Goal: Task Accomplishment & Management: Manage account settings

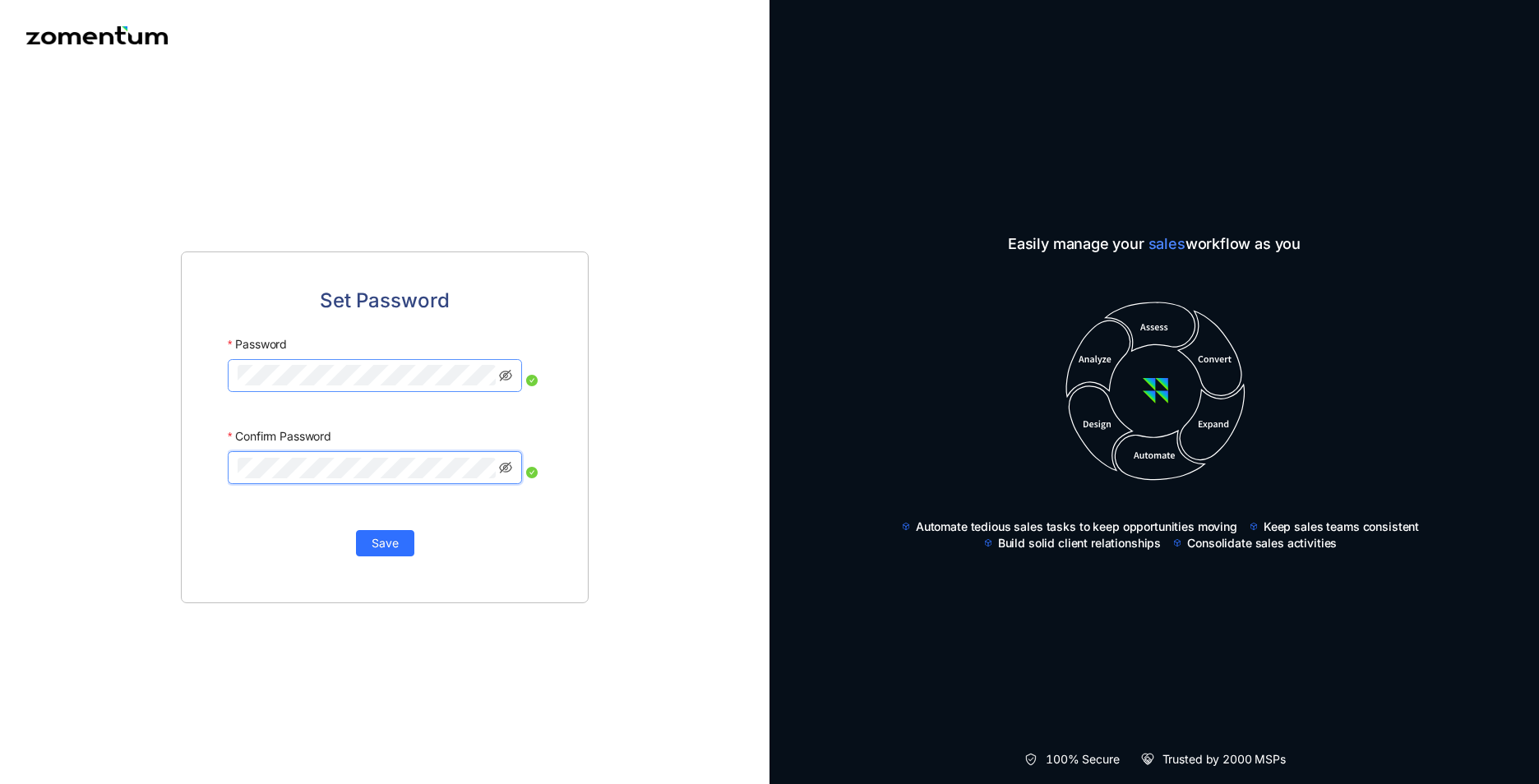
click button "Save" at bounding box center [385, 542] width 58 height 26
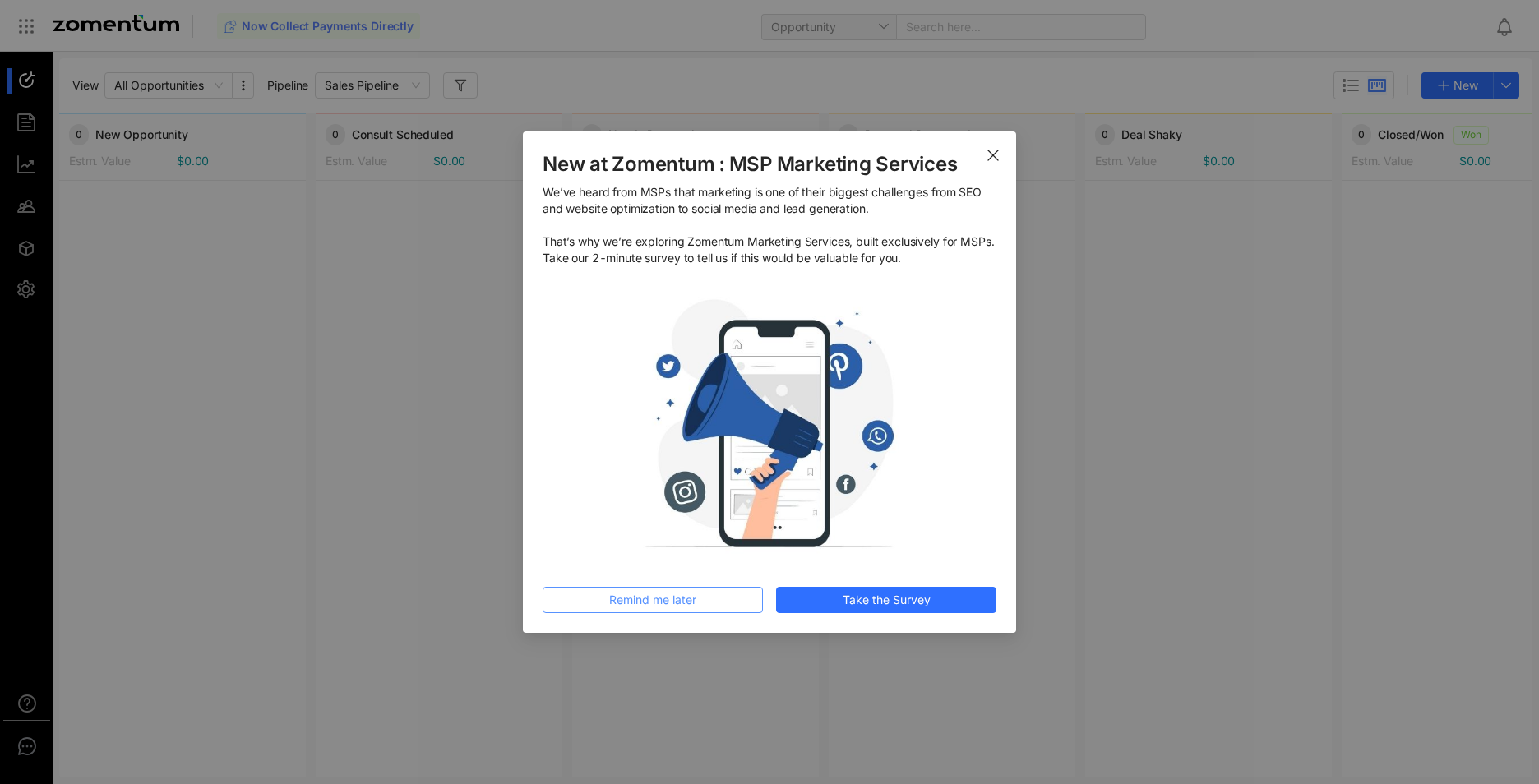
click at [657, 600] on span "Remind me later" at bounding box center [653, 600] width 87 height 18
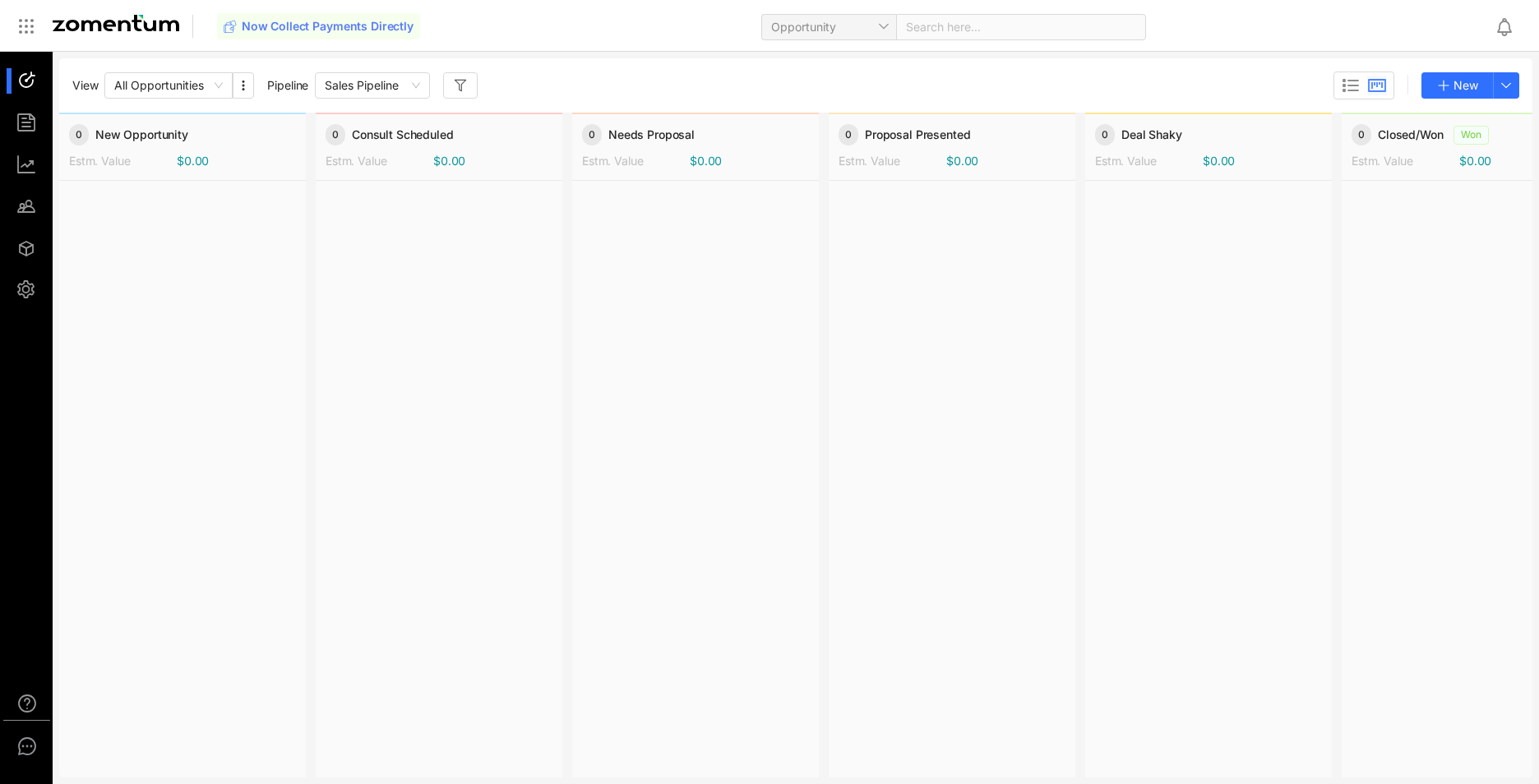
drag, startPoint x: 925, startPoint y: 357, endPoint x: 22, endPoint y: 290, distance: 905.5
click at [22, 290] on div at bounding box center [34, 289] width 35 height 25
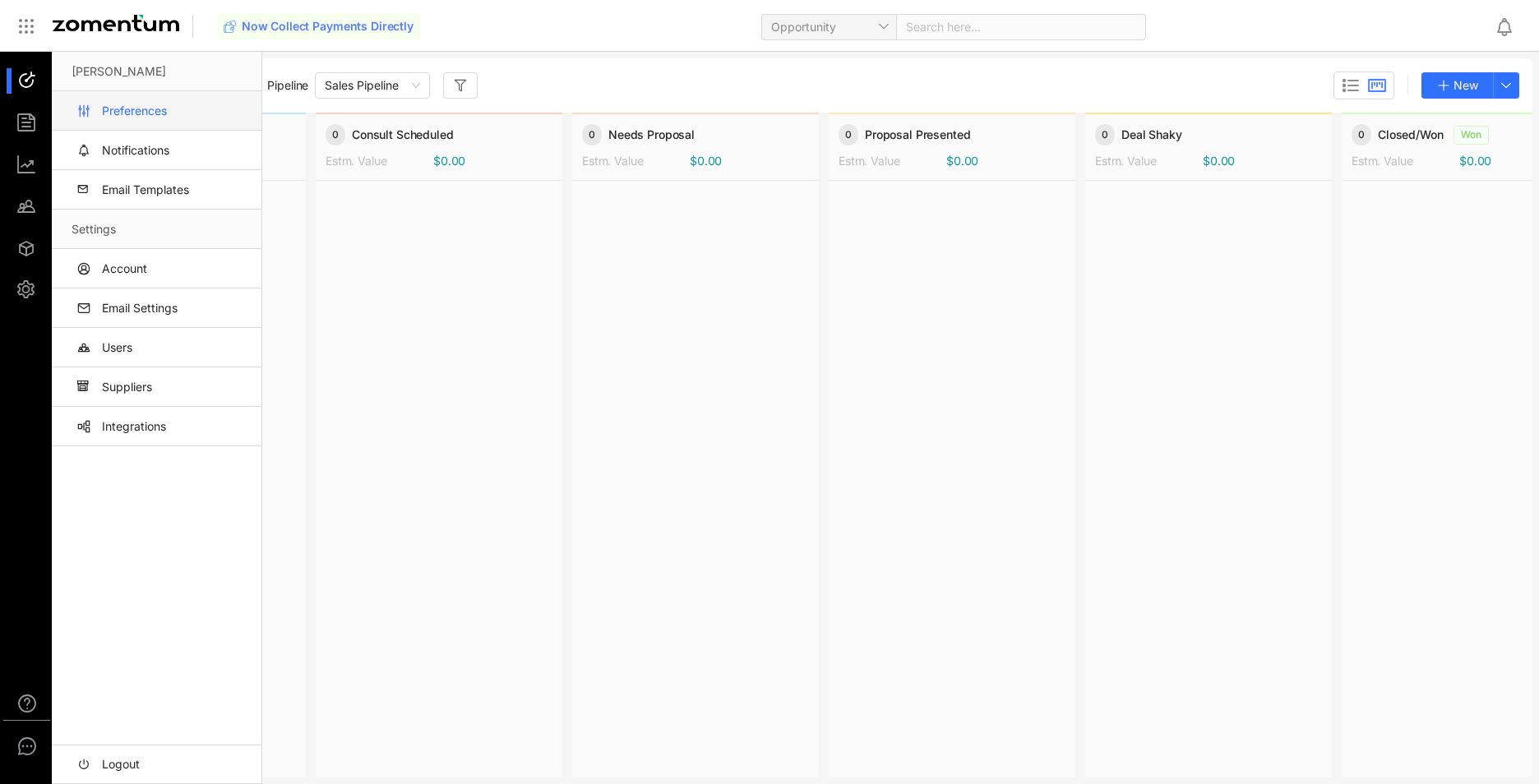
click at [117, 114] on link "Preferences" at bounding box center [160, 111] width 177 height 40
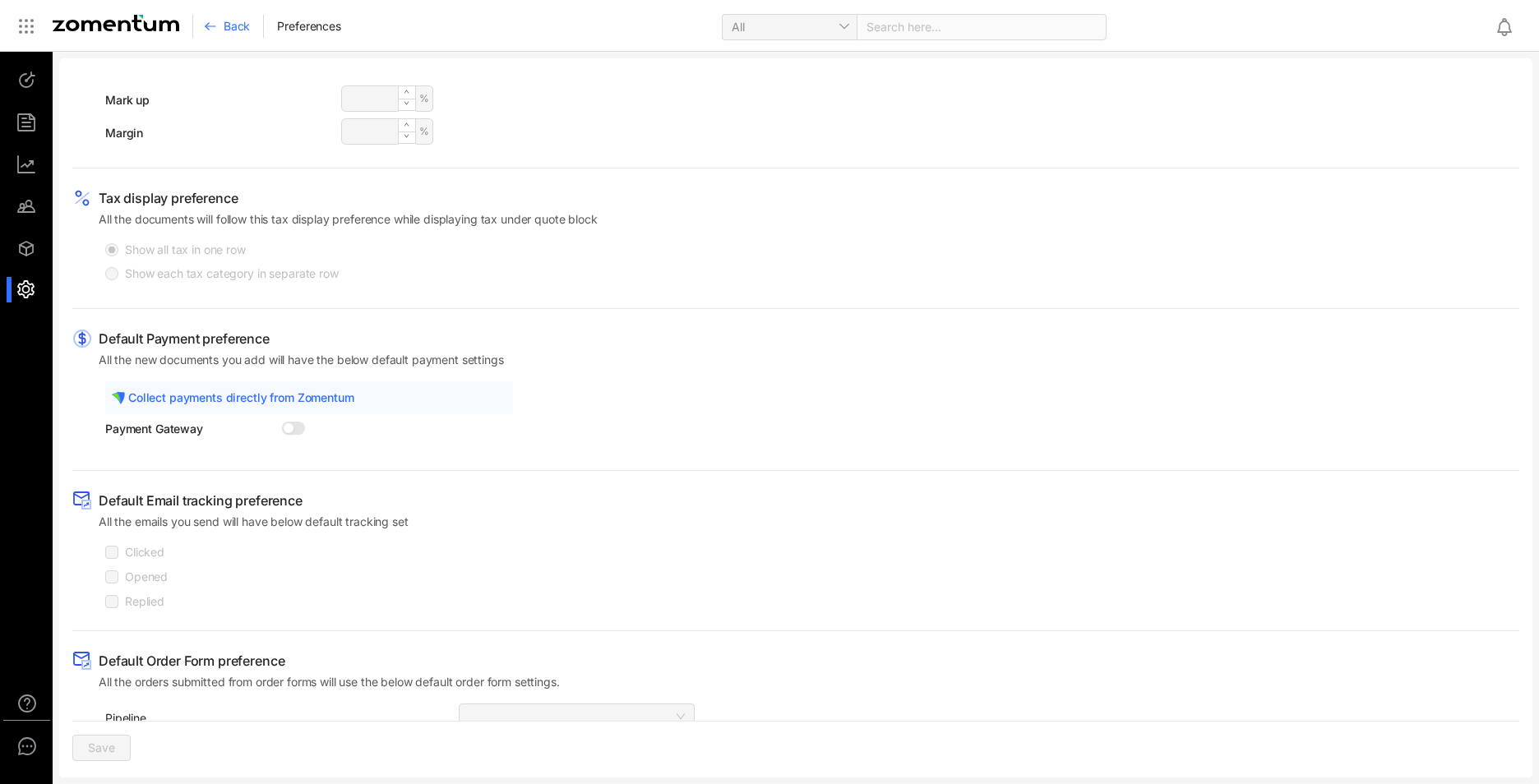
scroll to position [728, 0]
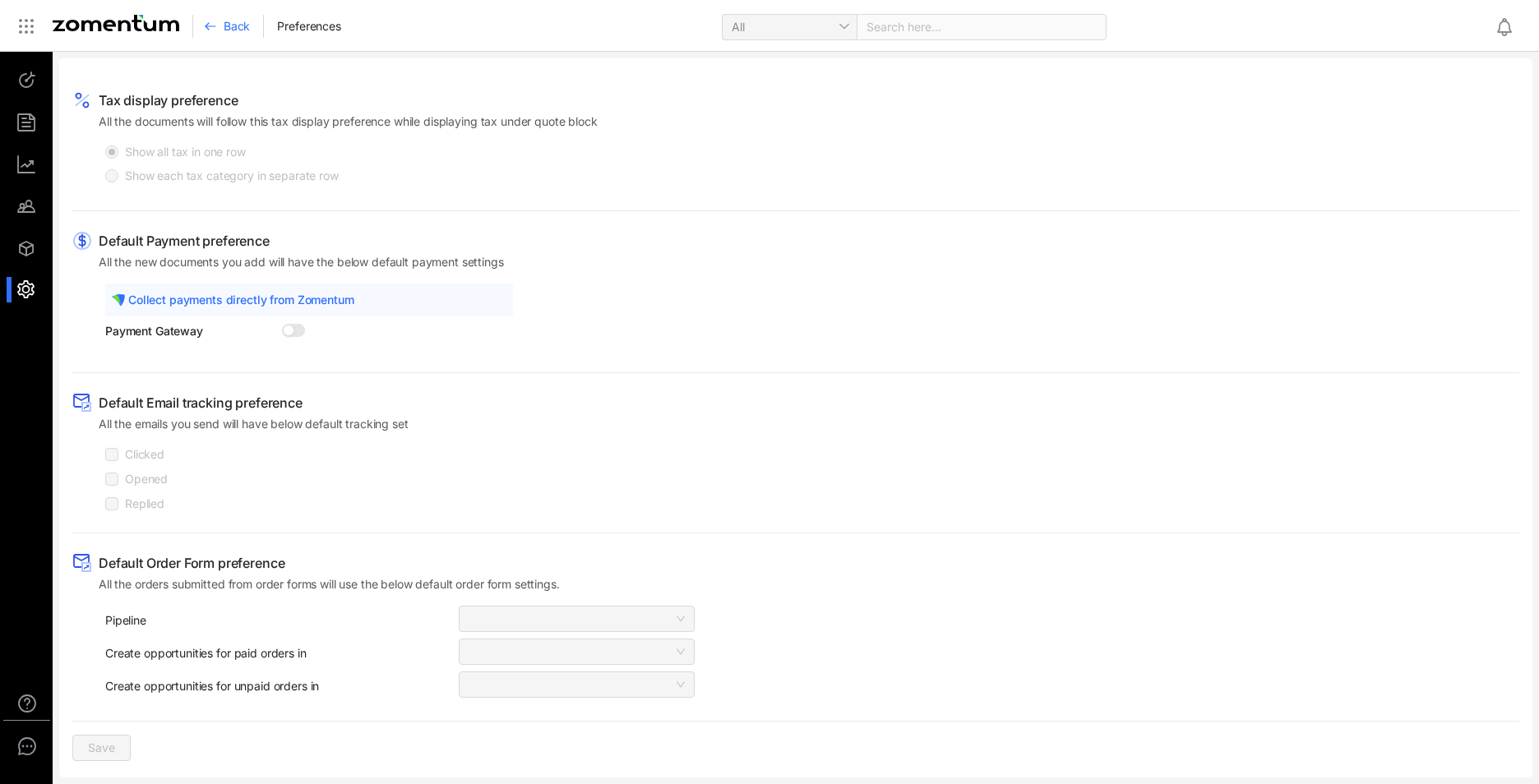
click at [25, 278] on div at bounding box center [34, 289] width 35 height 25
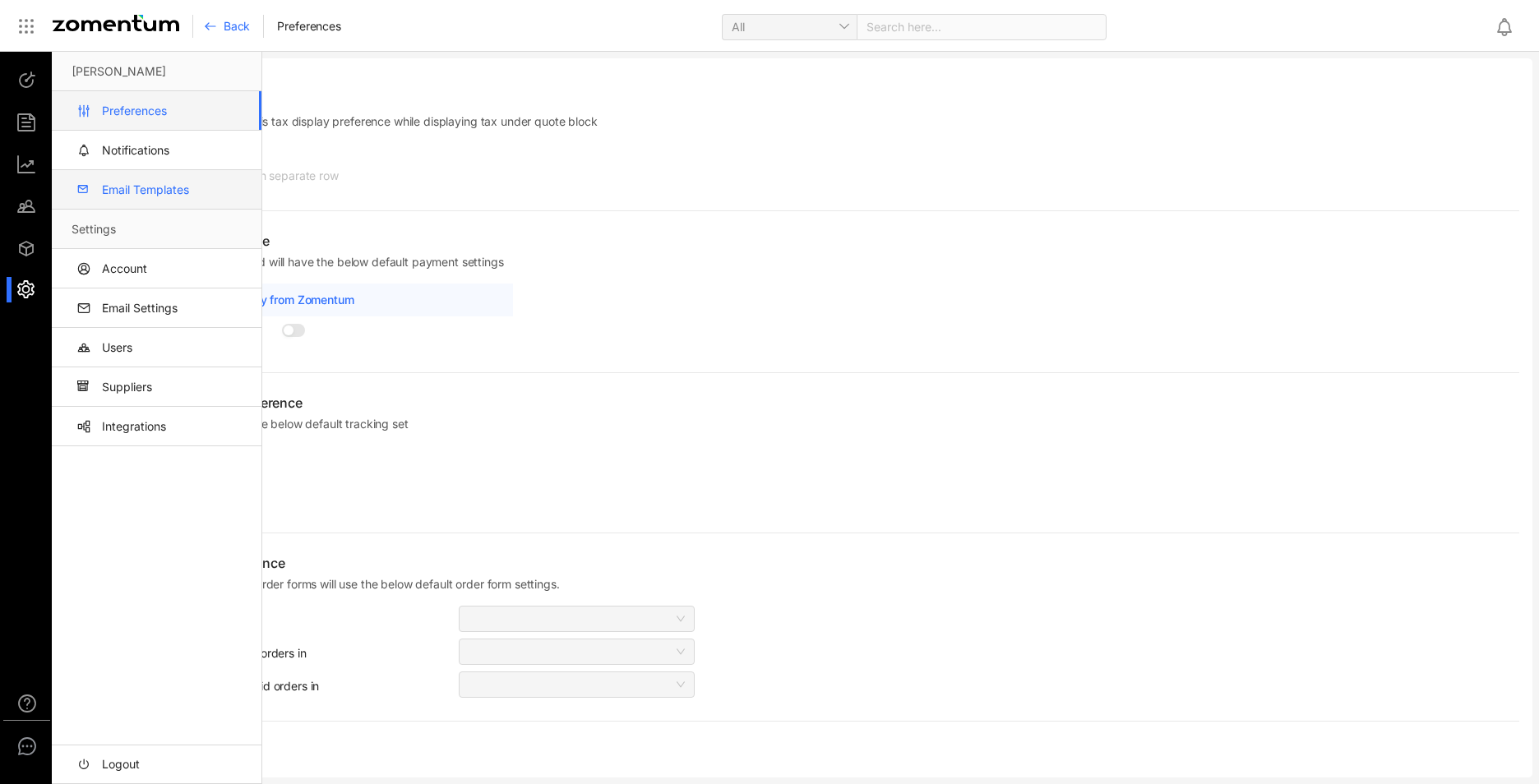
click at [126, 186] on link "Email Templates" at bounding box center [160, 189] width 177 height 40
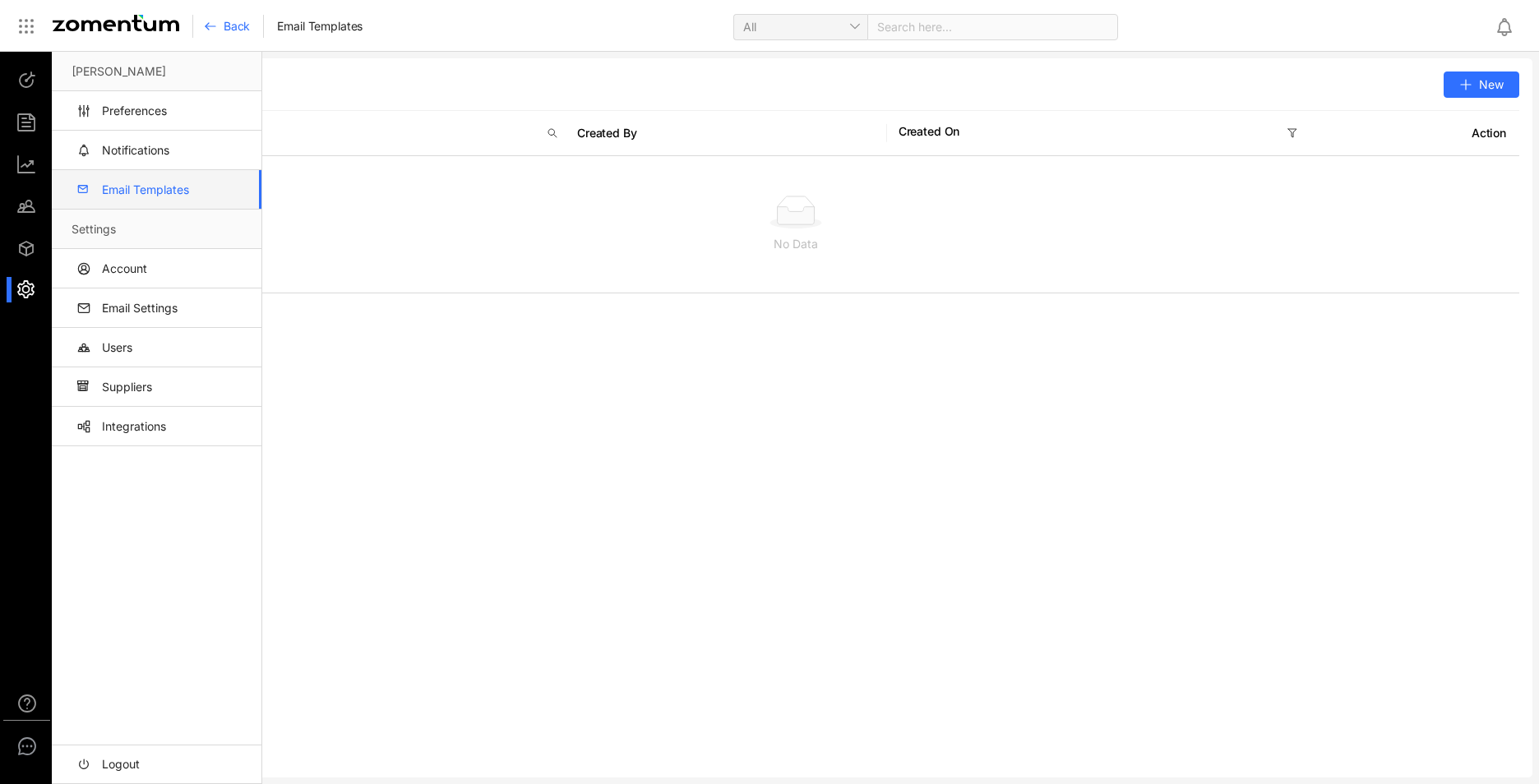
click at [19, 287] on div at bounding box center [34, 289] width 35 height 25
click at [150, 273] on link "Account" at bounding box center [160, 269] width 177 height 40
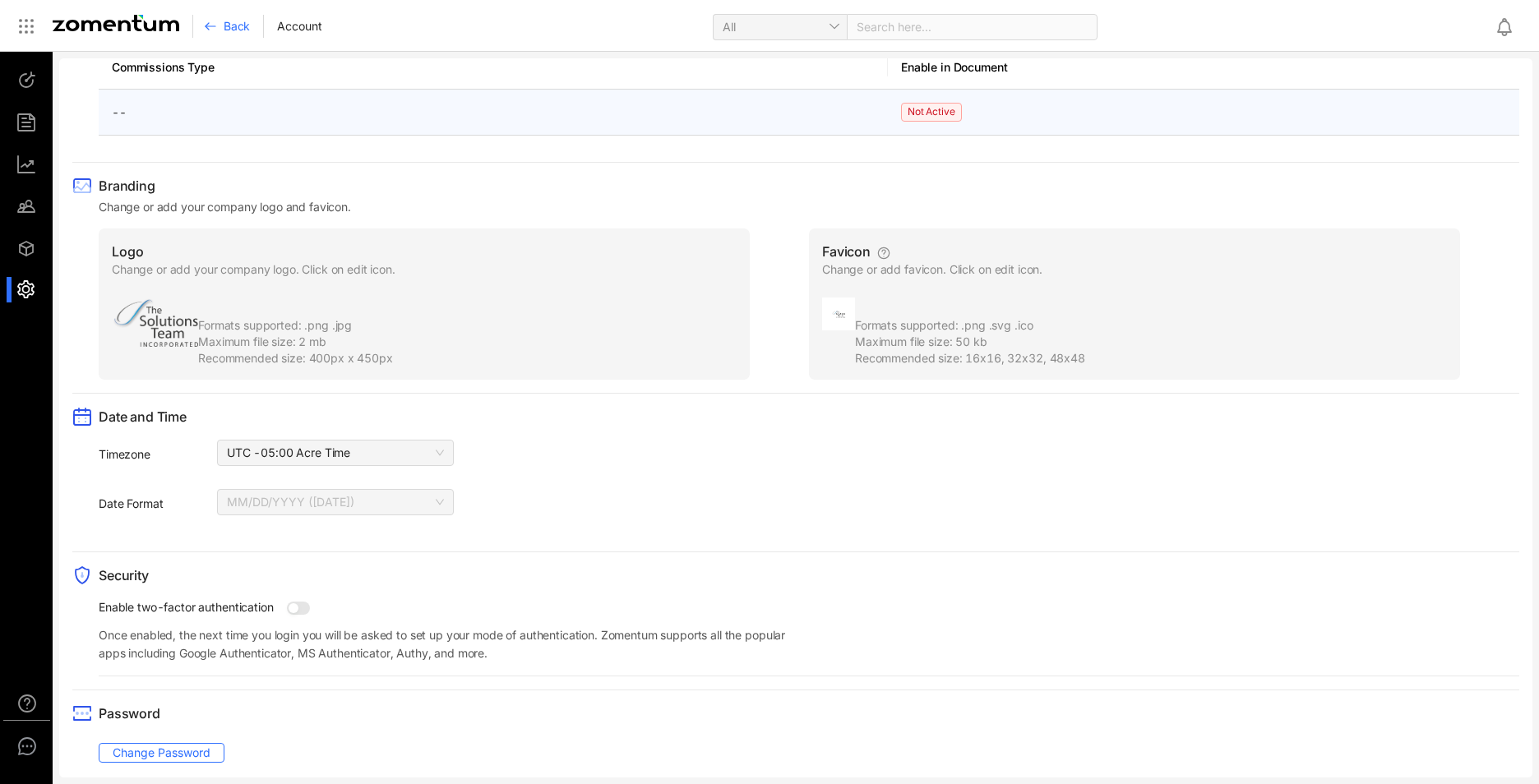
scroll to position [1024, 0]
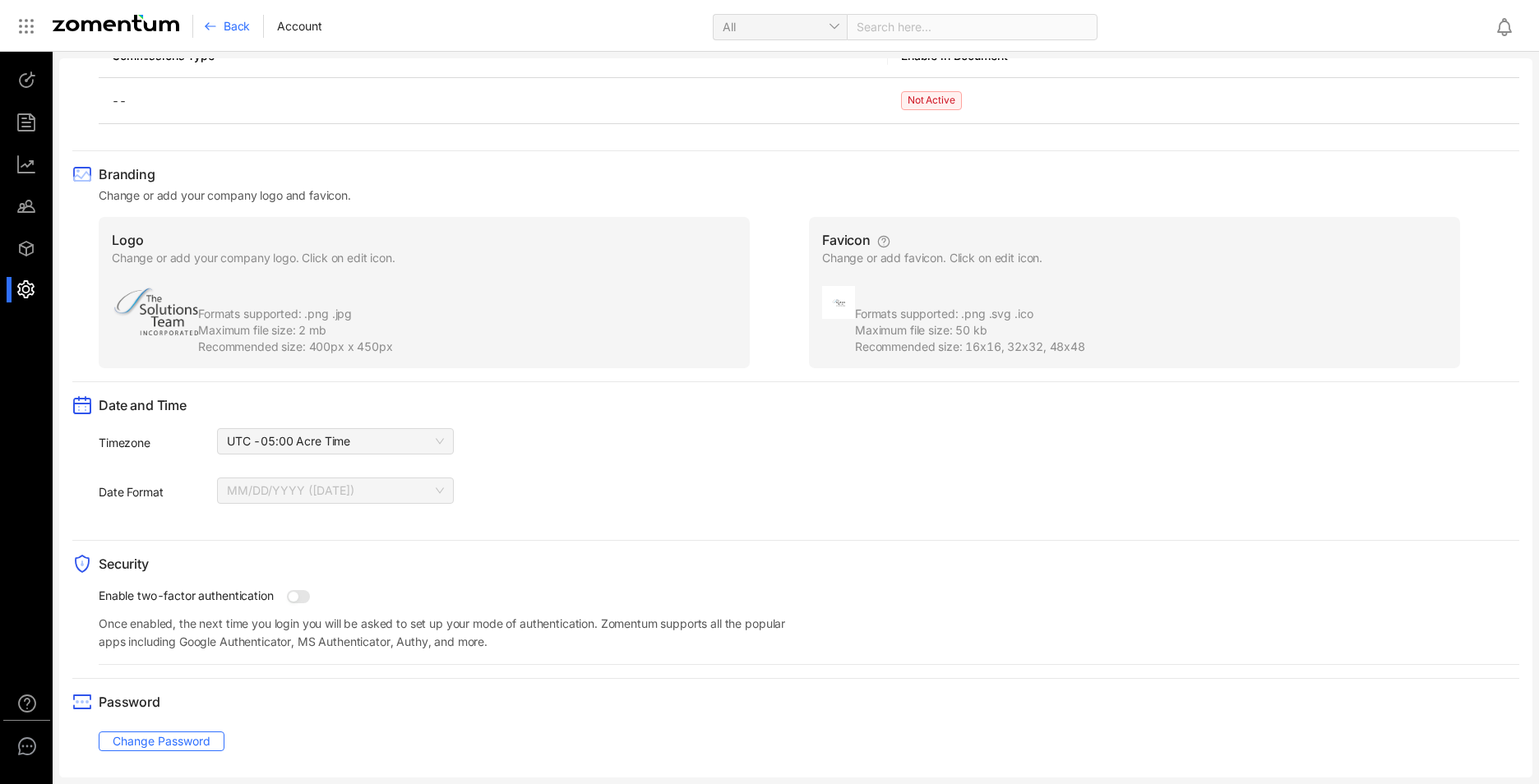
click at [48, 289] on ul at bounding box center [26, 184] width 53 height 267
click at [32, 285] on div at bounding box center [34, 289] width 35 height 25
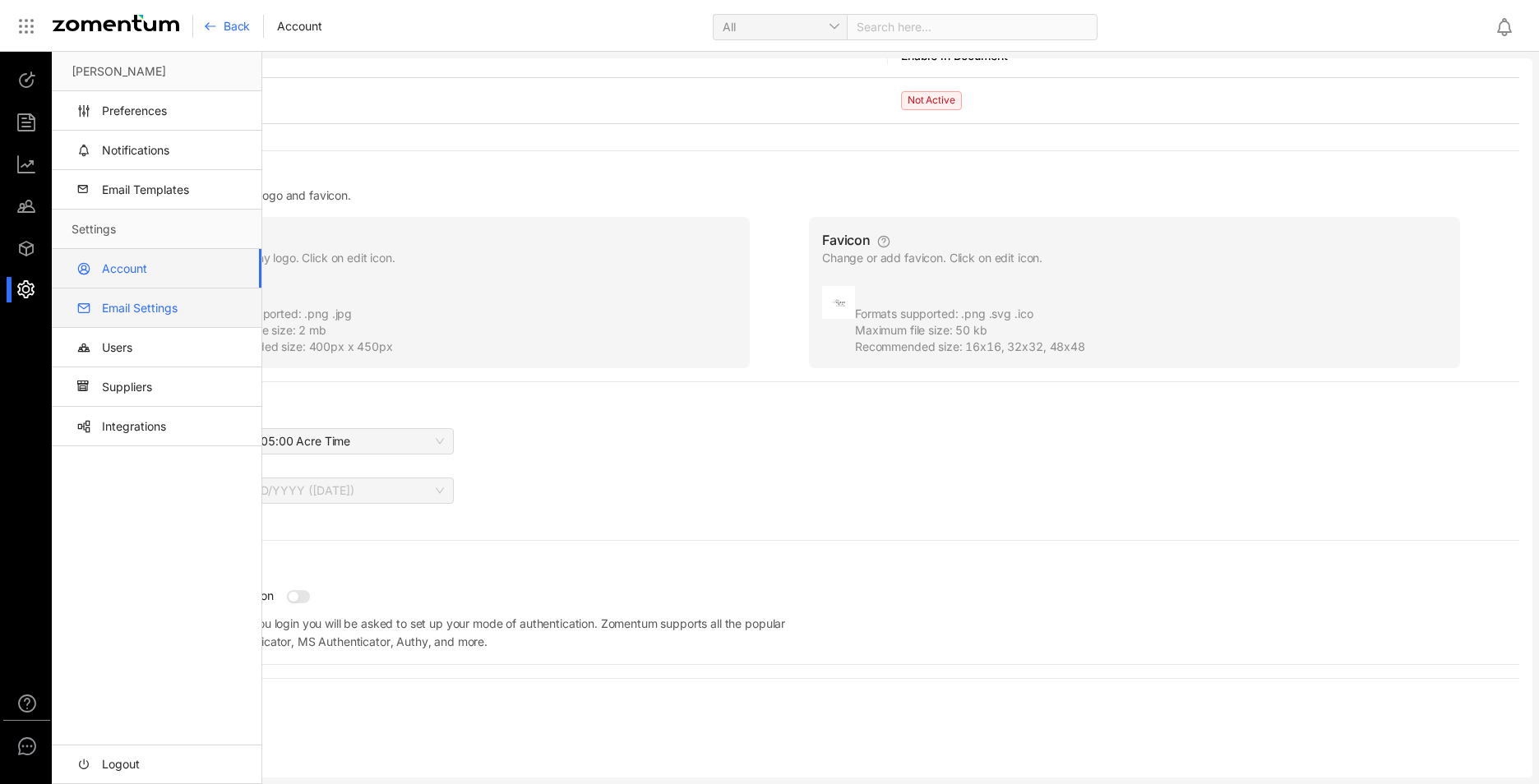
click at [130, 314] on link "Email Settings" at bounding box center [160, 308] width 177 height 40
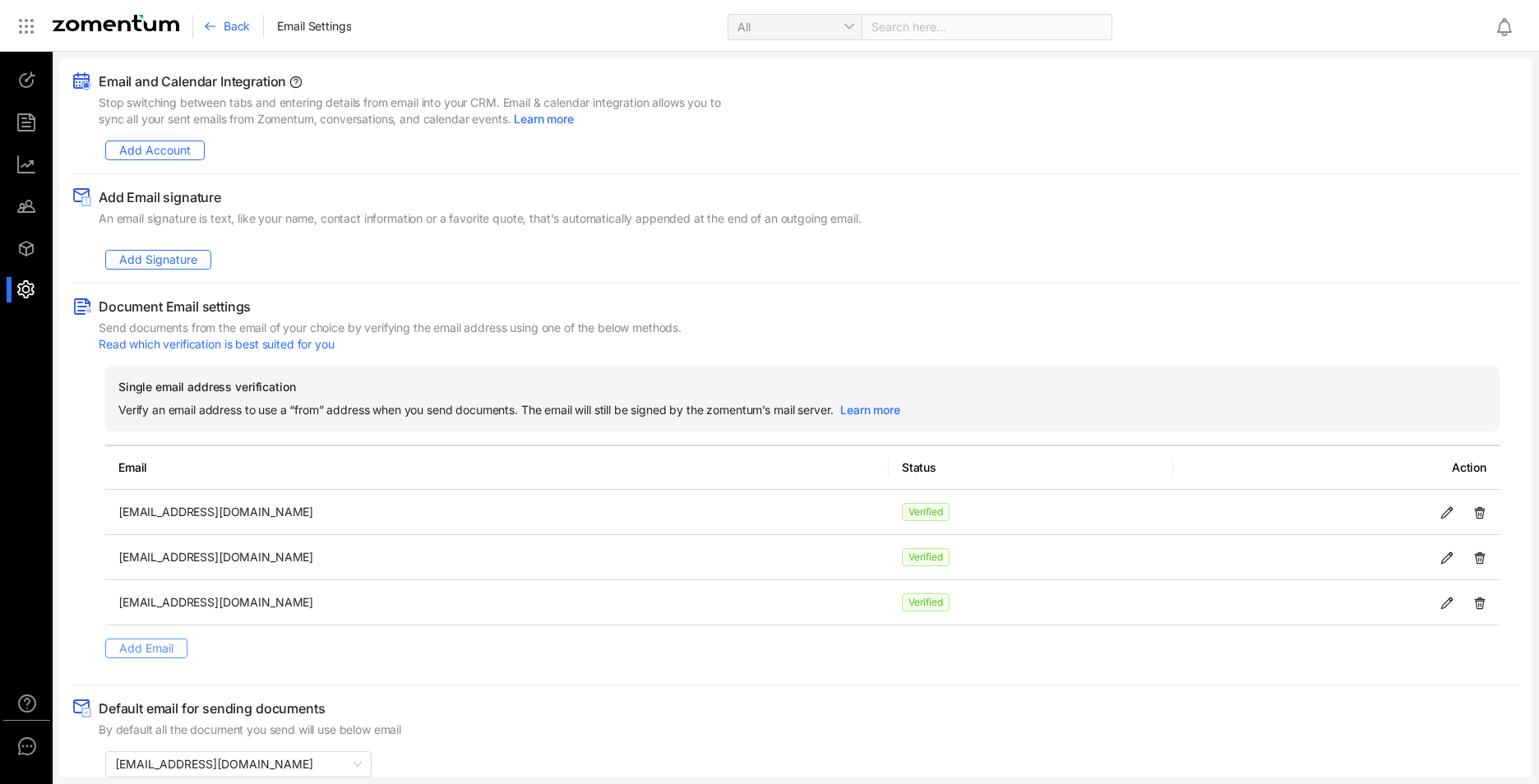
click at [152, 642] on span "Add Email" at bounding box center [147, 648] width 54 height 18
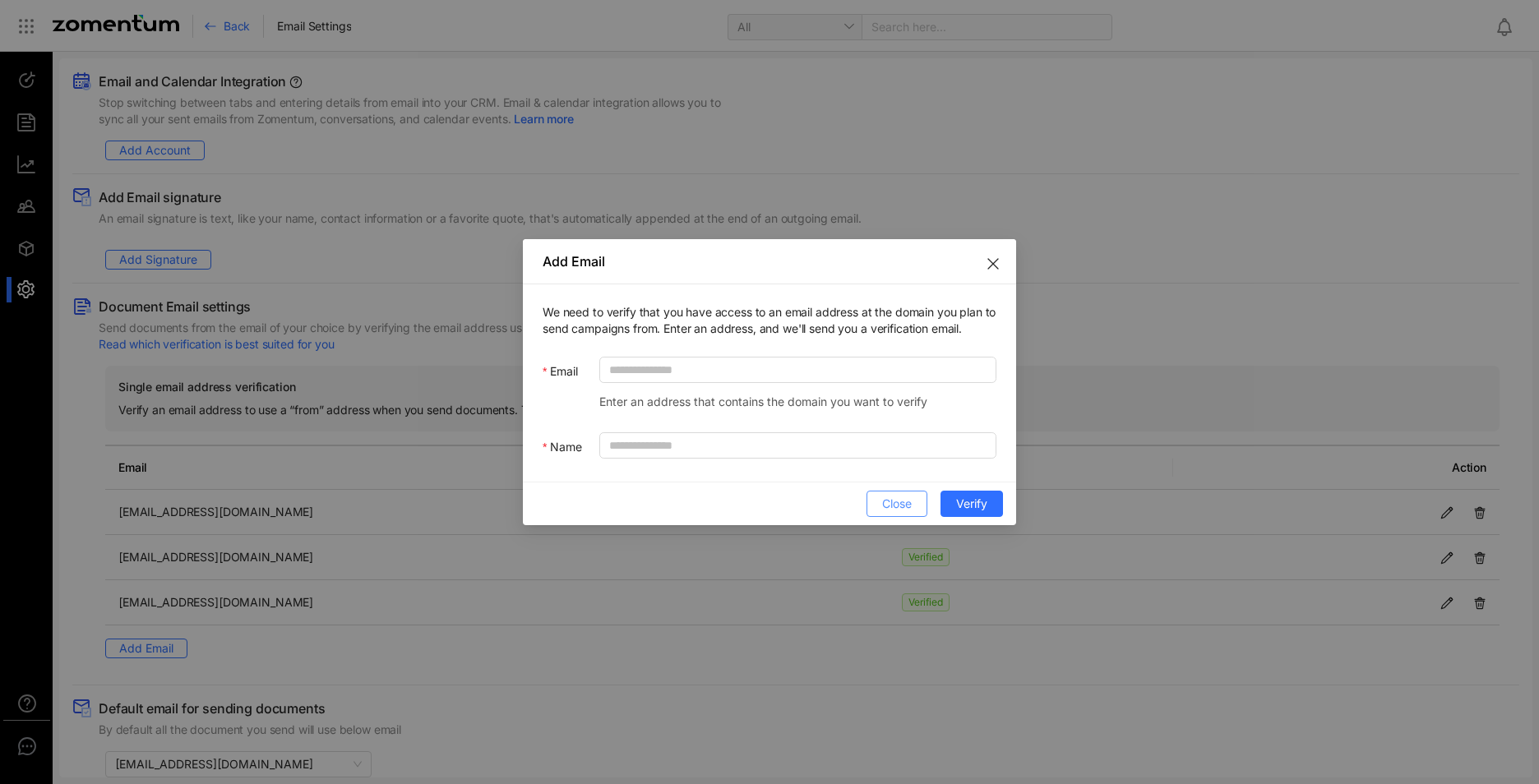
click at [868, 506] on button "Close" at bounding box center [897, 504] width 61 height 26
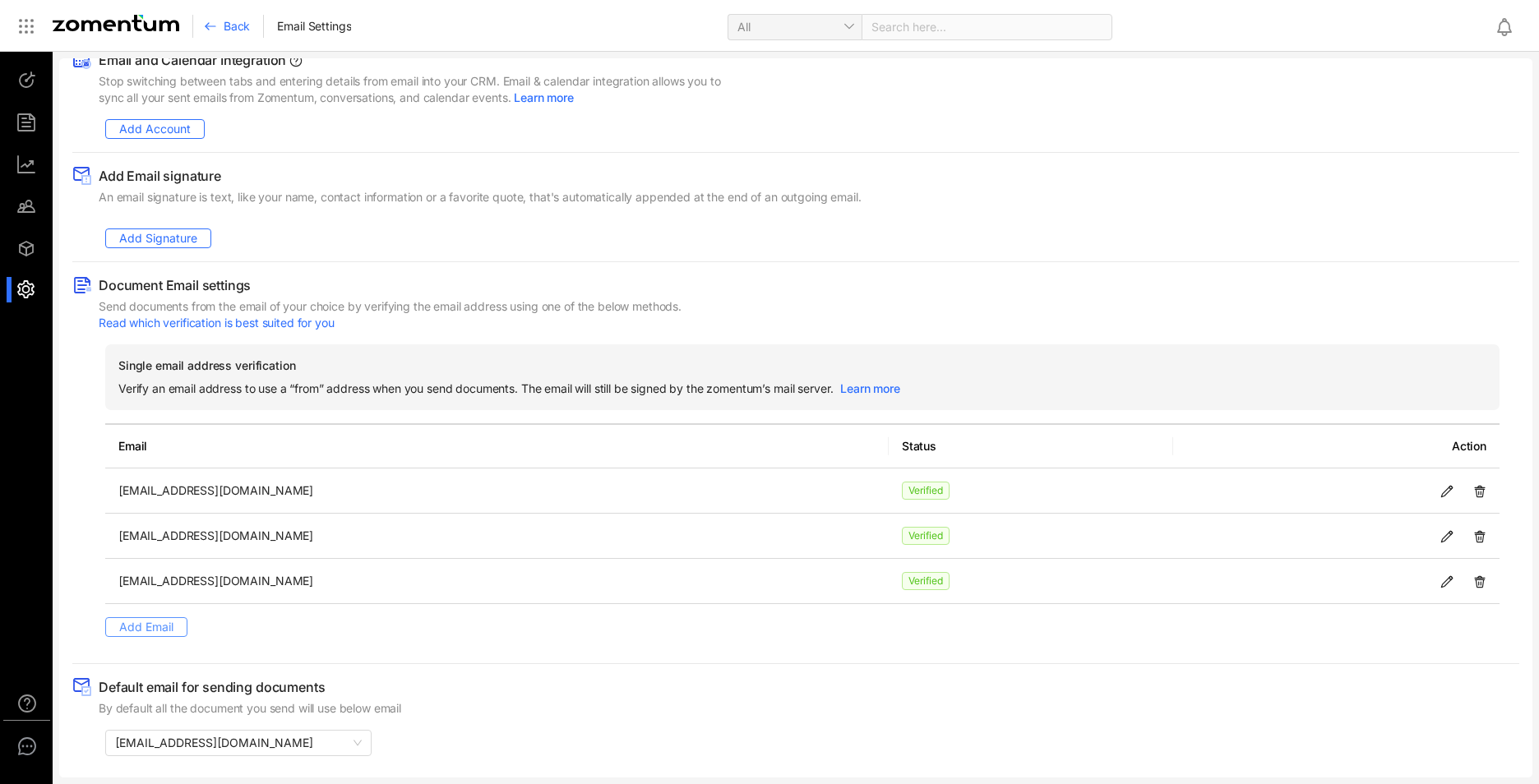
scroll to position [26, 0]
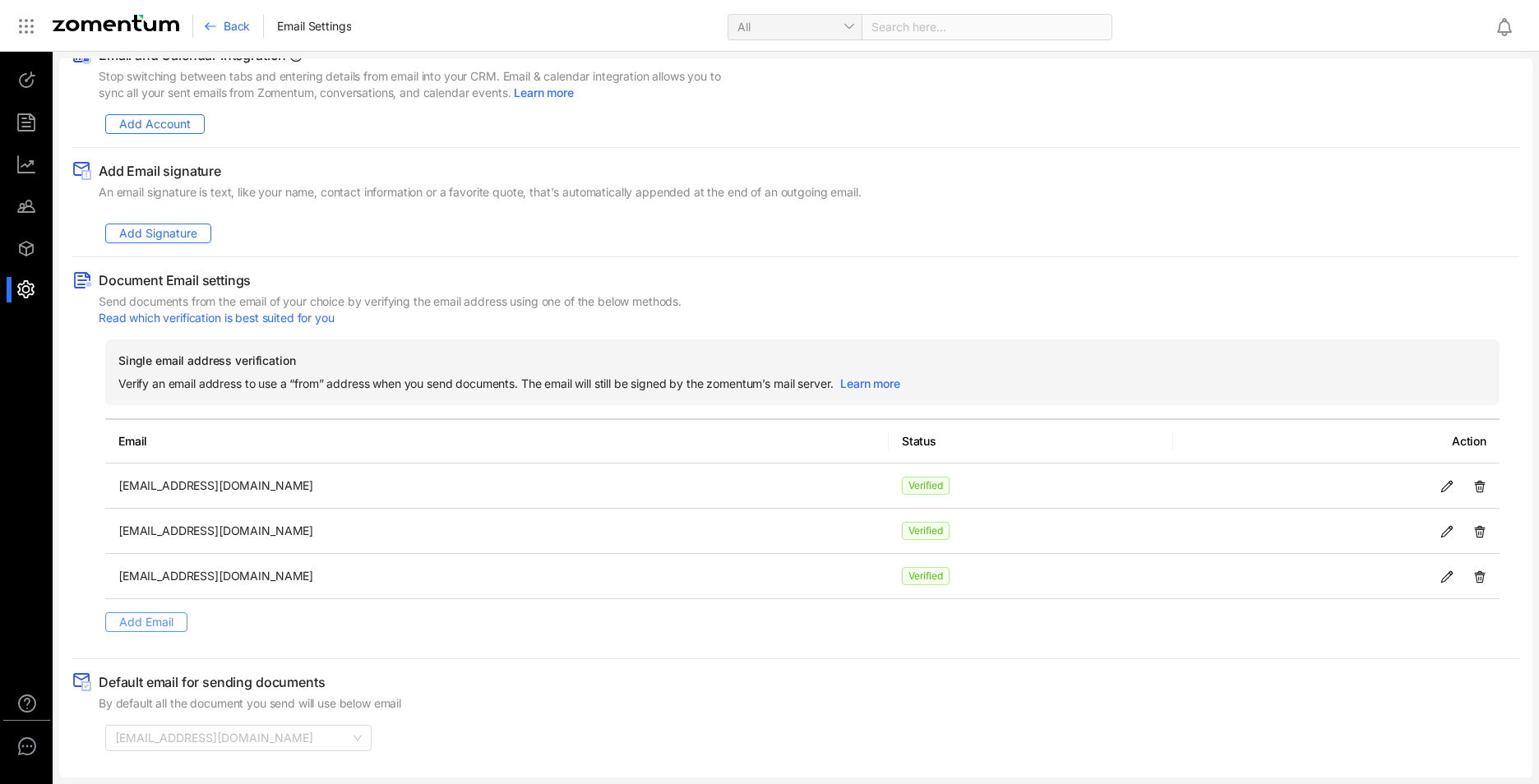
click at [260, 751] on div "Default email for sending documents By default all the document you send will u…" at bounding box center [796, 718] width 1447 height 92
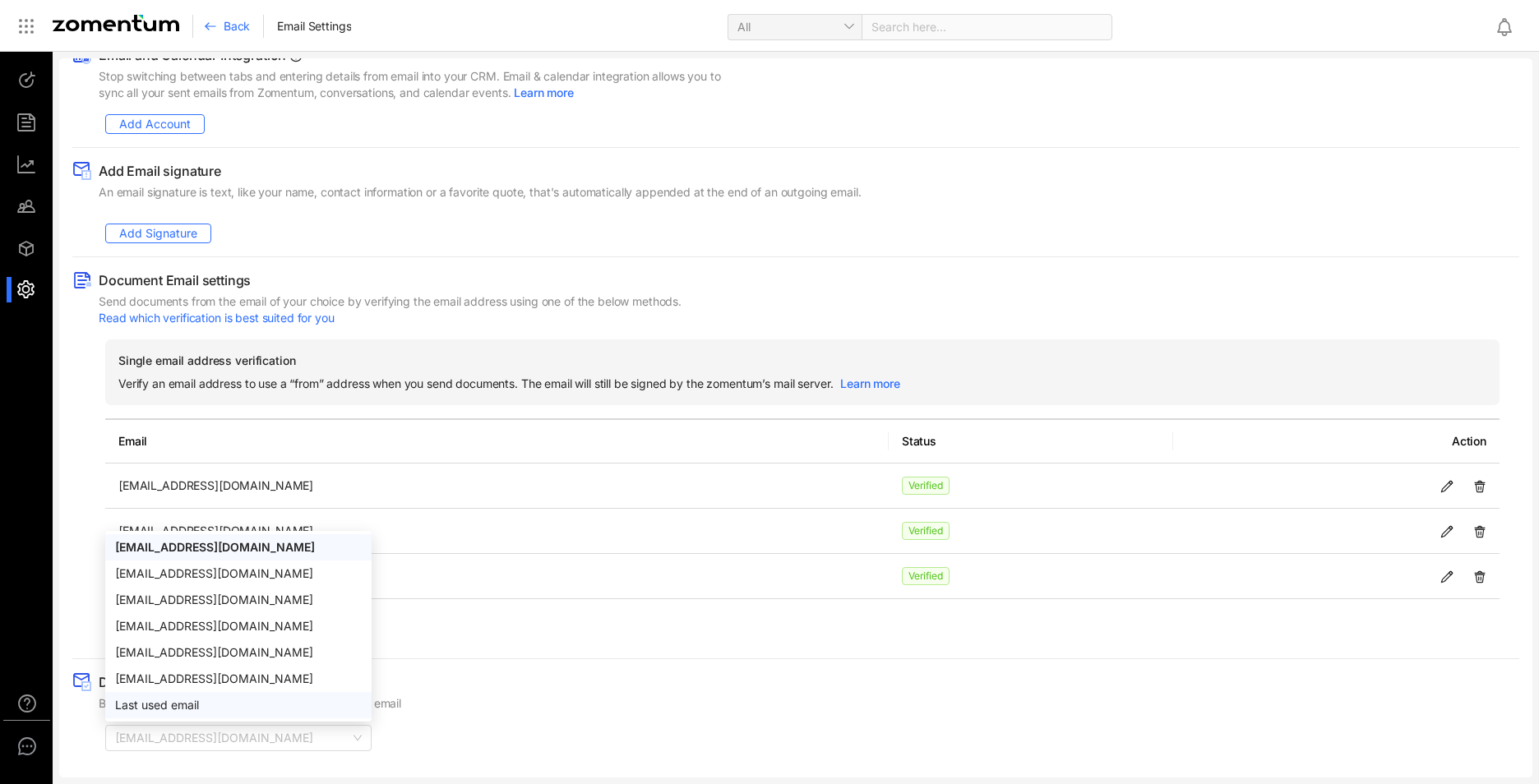
click at [681, 678] on div "Default email for sending documents By default all the document you send will u…" at bounding box center [796, 692] width 1447 height 40
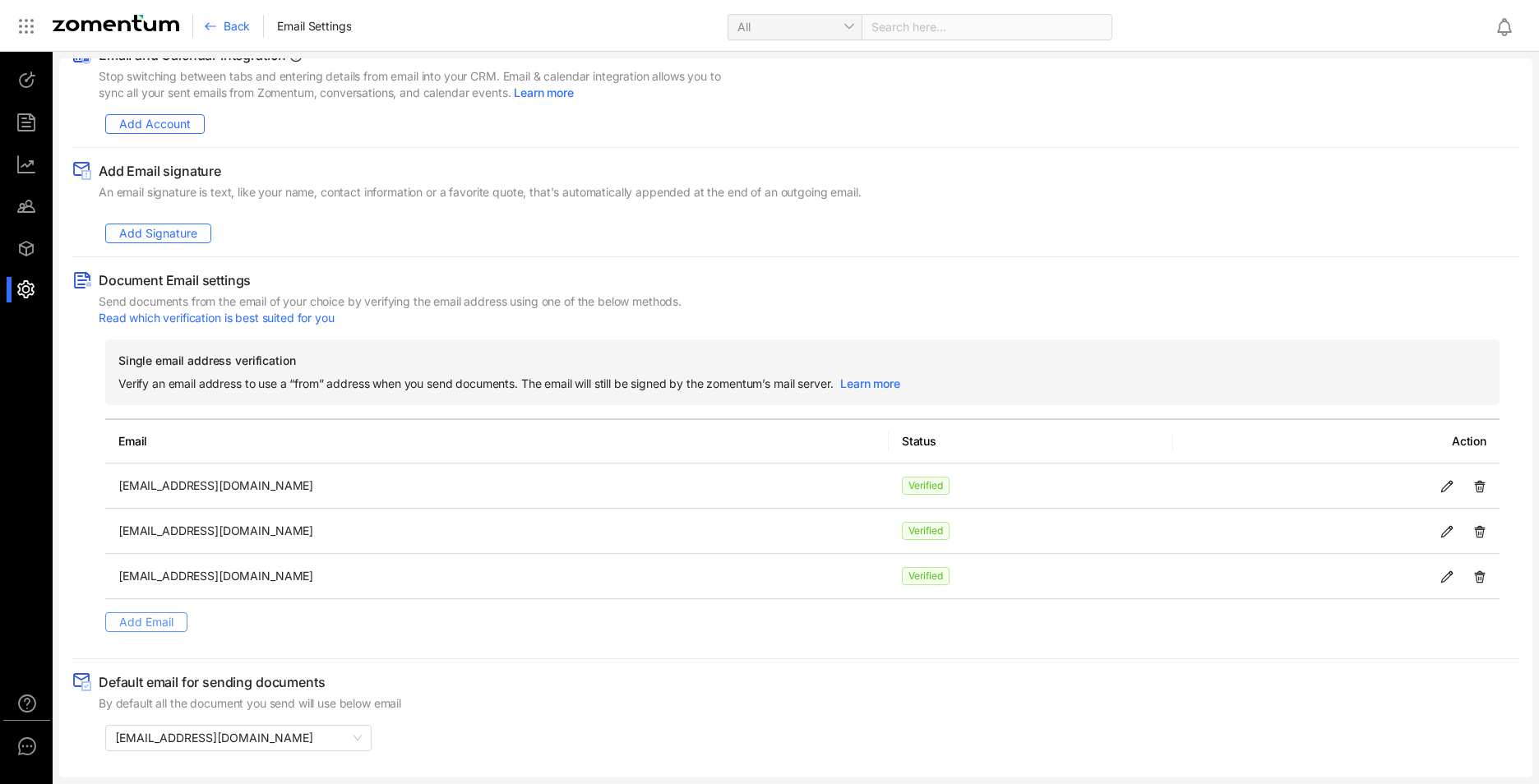
click at [131, 615] on span "Add Email" at bounding box center [147, 622] width 54 height 18
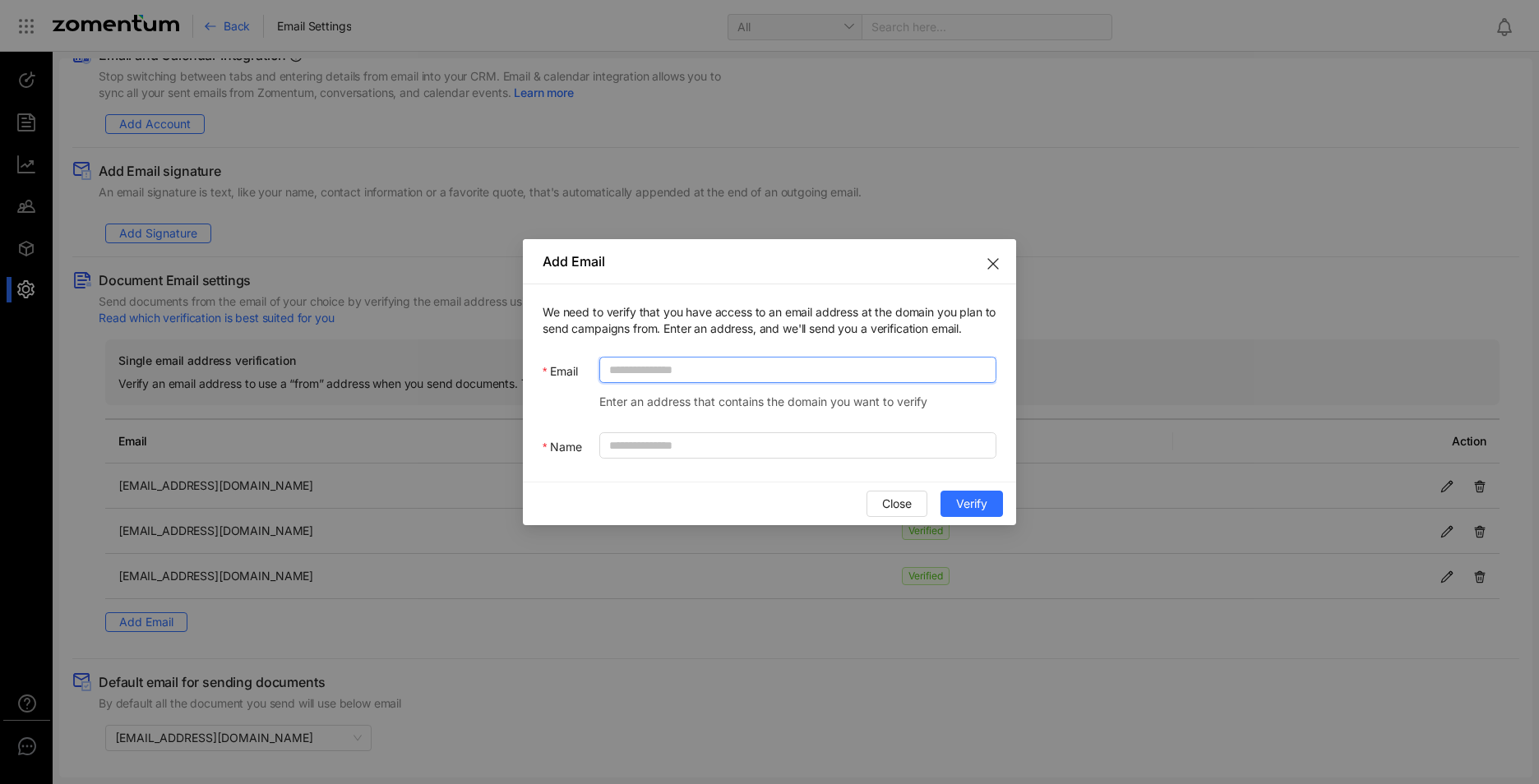
click at [691, 358] on input "Email" at bounding box center [797, 370] width 397 height 26
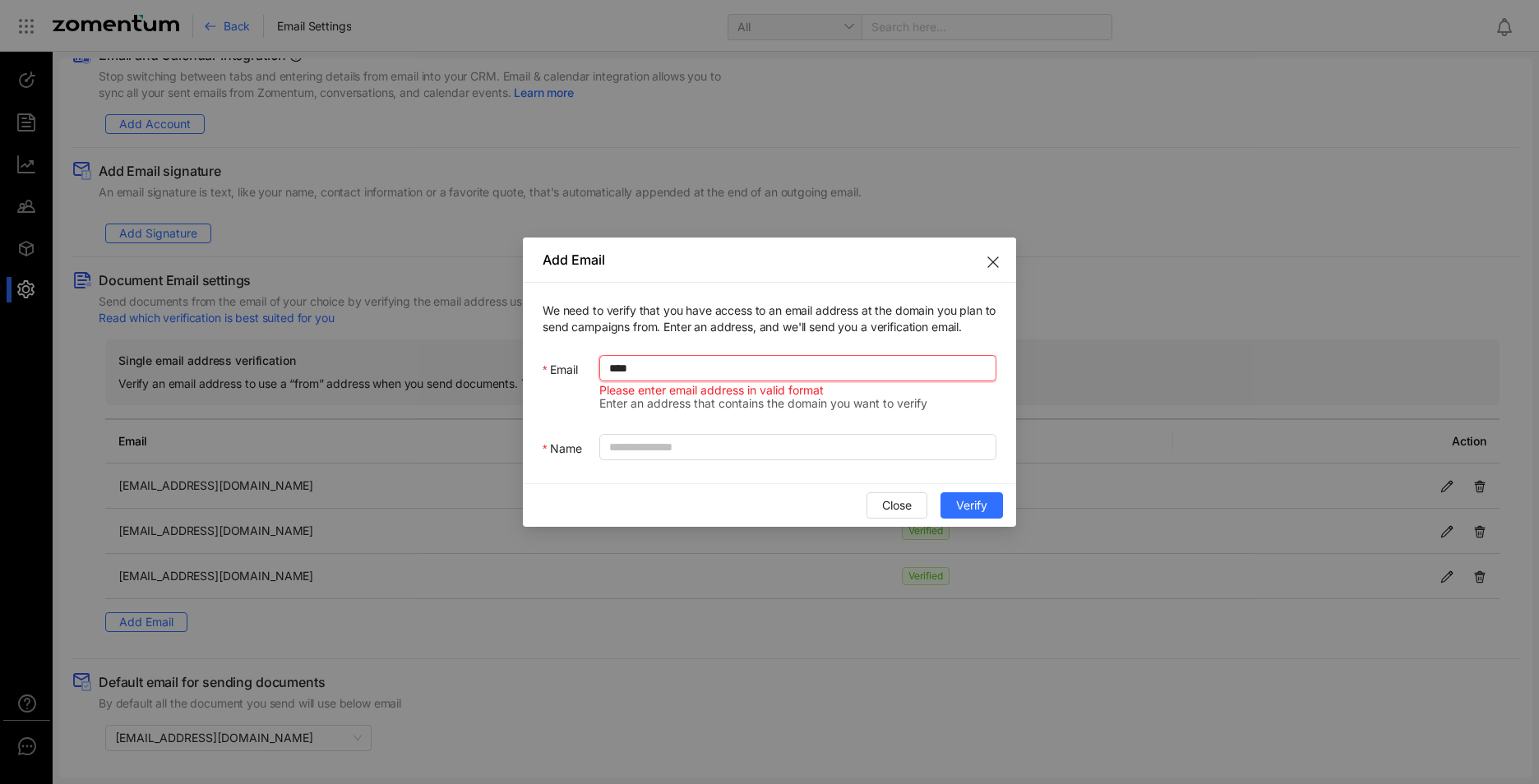
type input "**********"
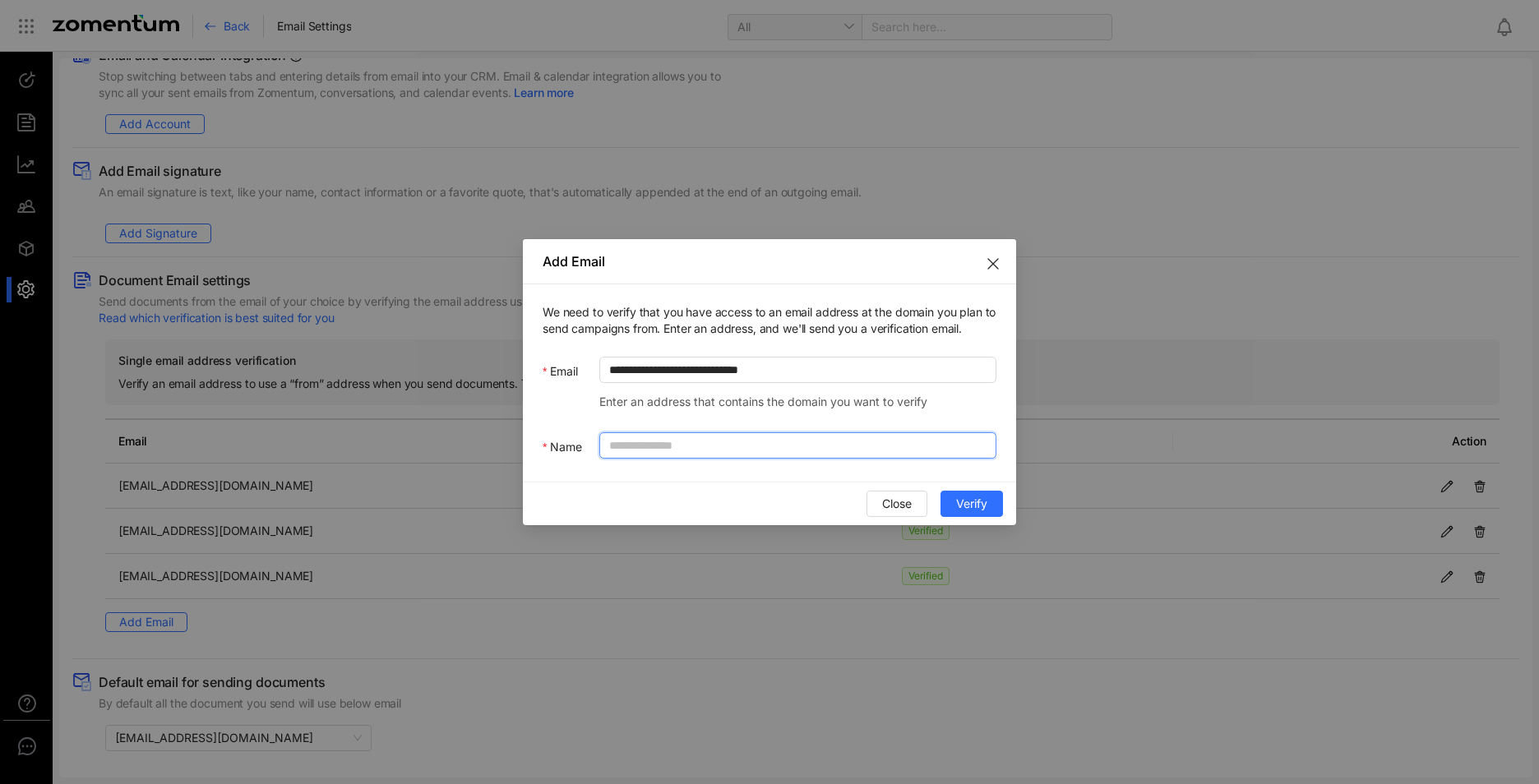
click at [741, 452] on input "Name" at bounding box center [797, 445] width 397 height 26
type input "*"
type input "**********"
click at [969, 504] on span "Verify" at bounding box center [971, 504] width 31 height 18
